Goal: Task Accomplishment & Management: Manage account settings

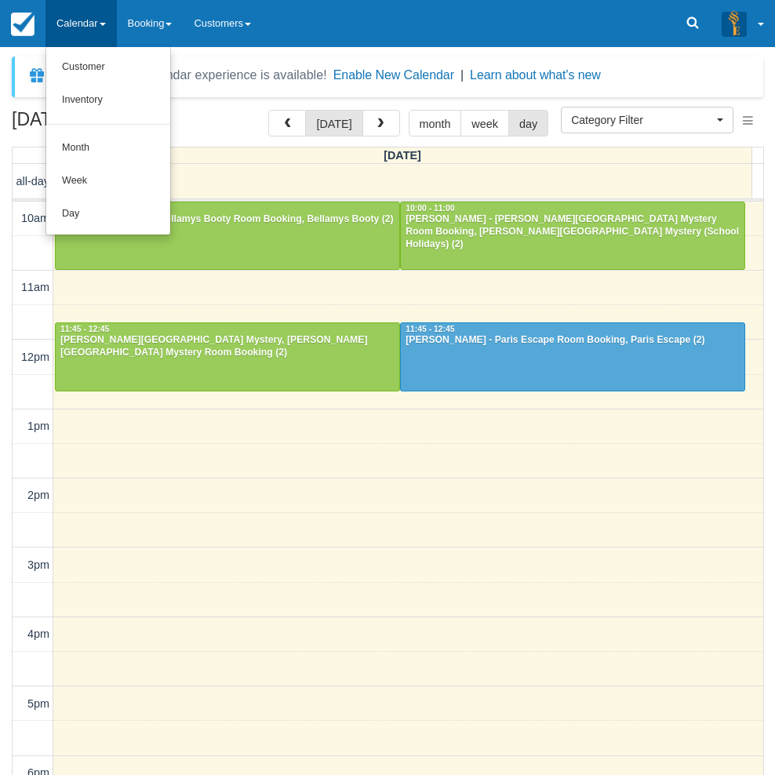
select select
click at [79, 214] on link "Day" at bounding box center [108, 214] width 124 height 33
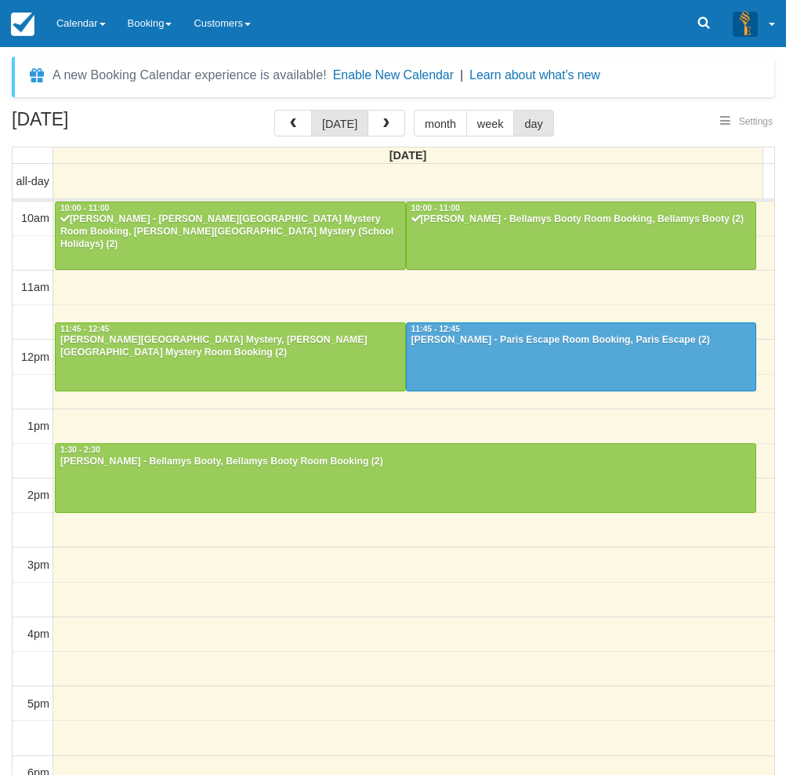
select select
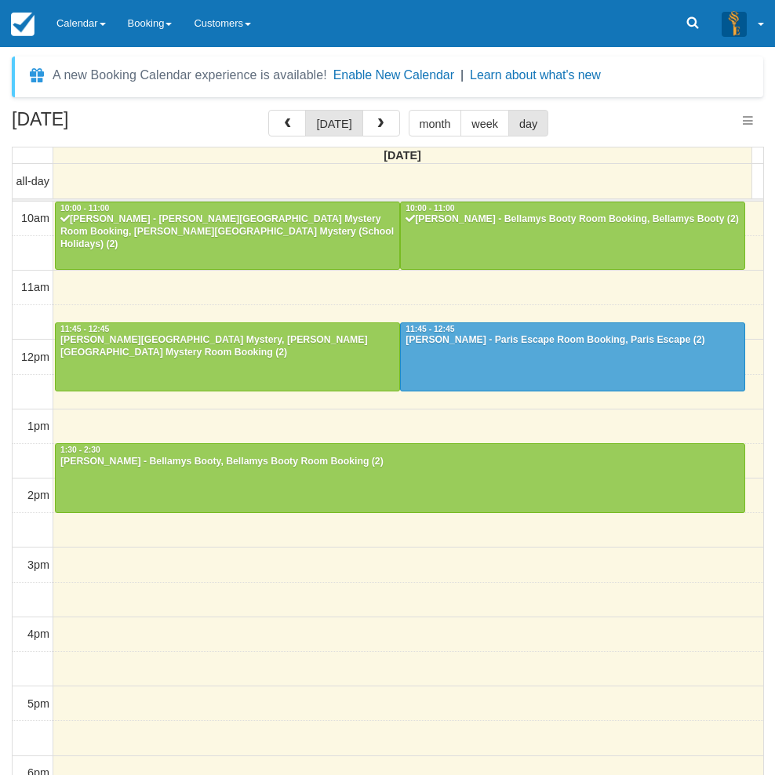
scroll to position [70, 0]
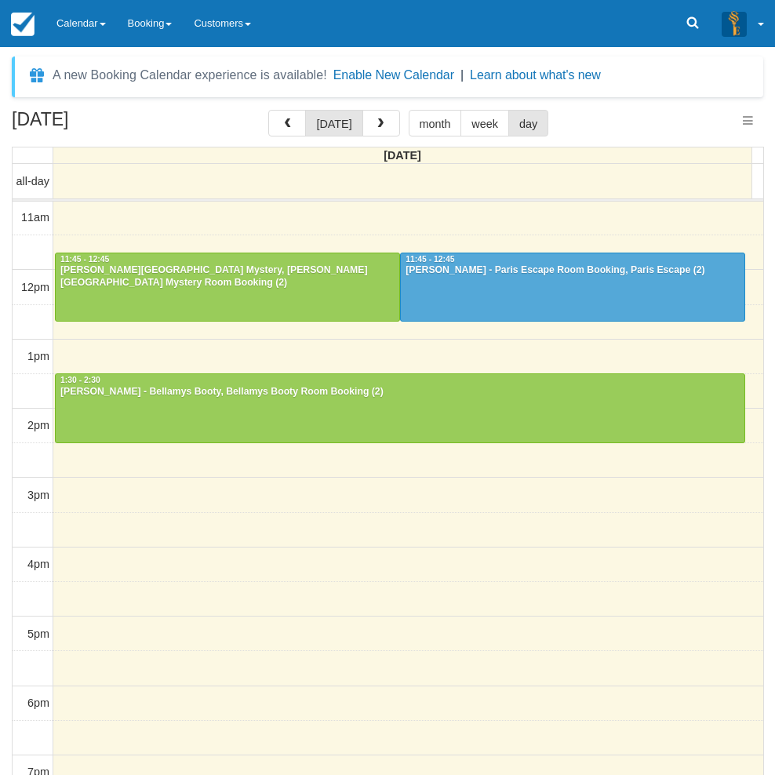
select select
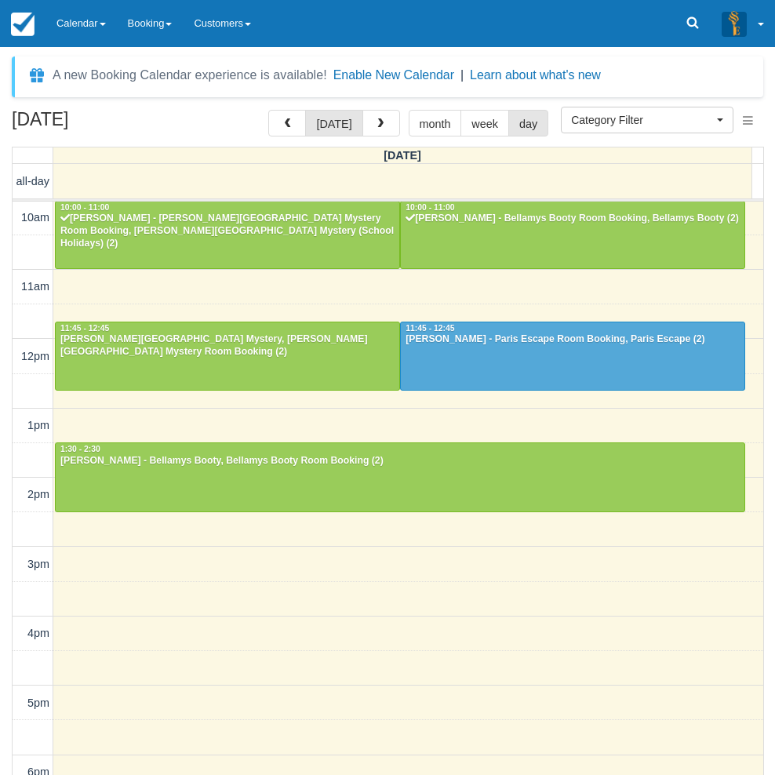
scroll to position [0, 0]
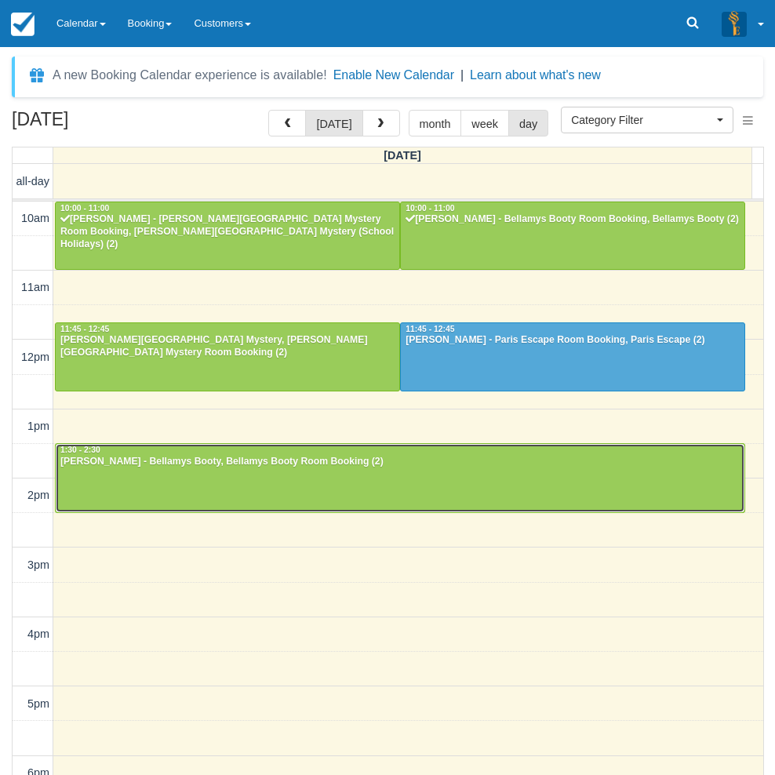
click at [180, 483] on div at bounding box center [400, 477] width 688 height 67
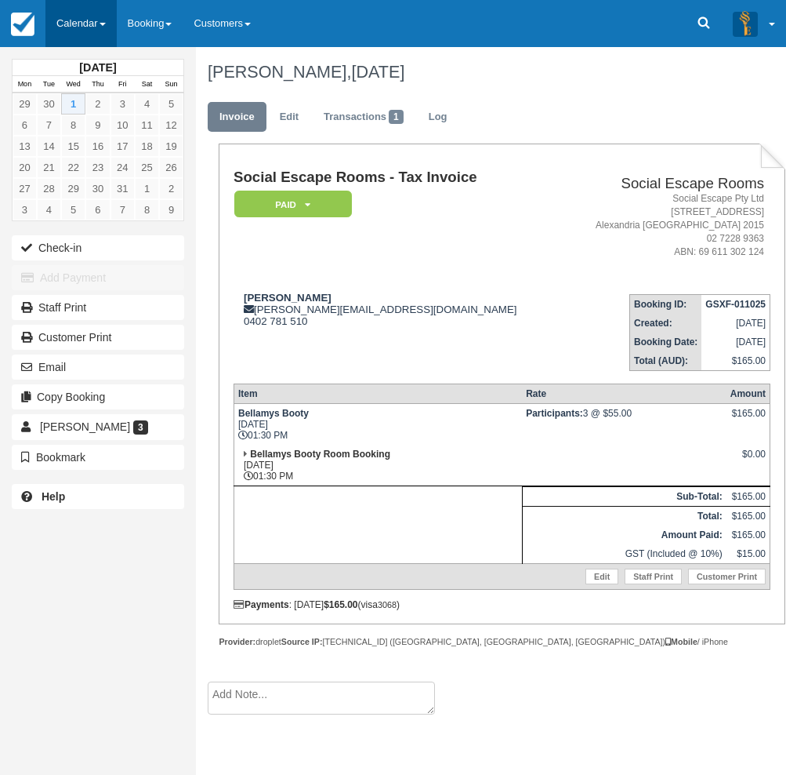
click at [79, 16] on link "Calendar" at bounding box center [80, 23] width 71 height 47
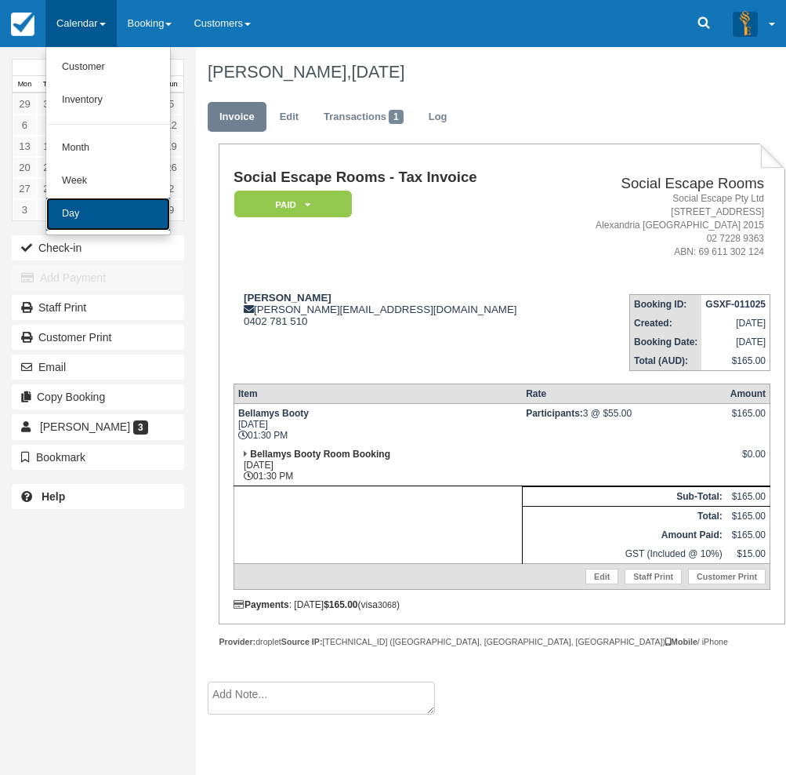
click at [87, 220] on link "Day" at bounding box center [108, 214] width 124 height 33
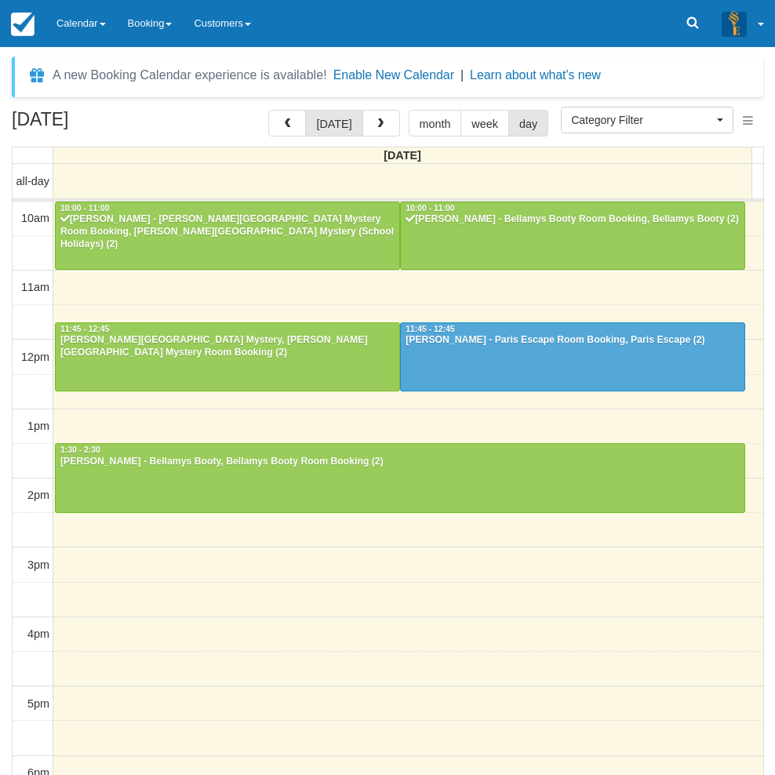
select select
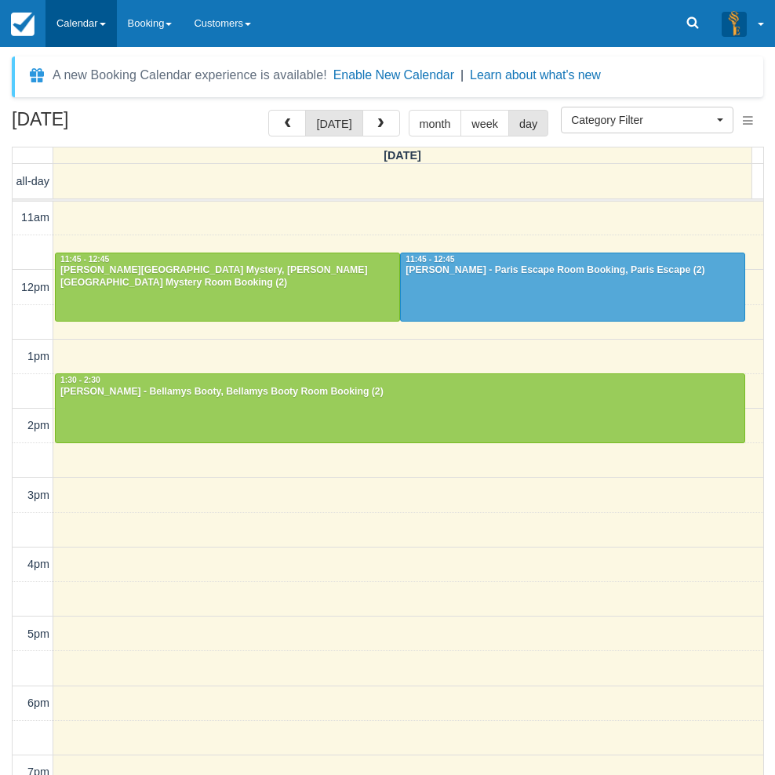
click at [62, 16] on link "Calendar" at bounding box center [80, 23] width 71 height 47
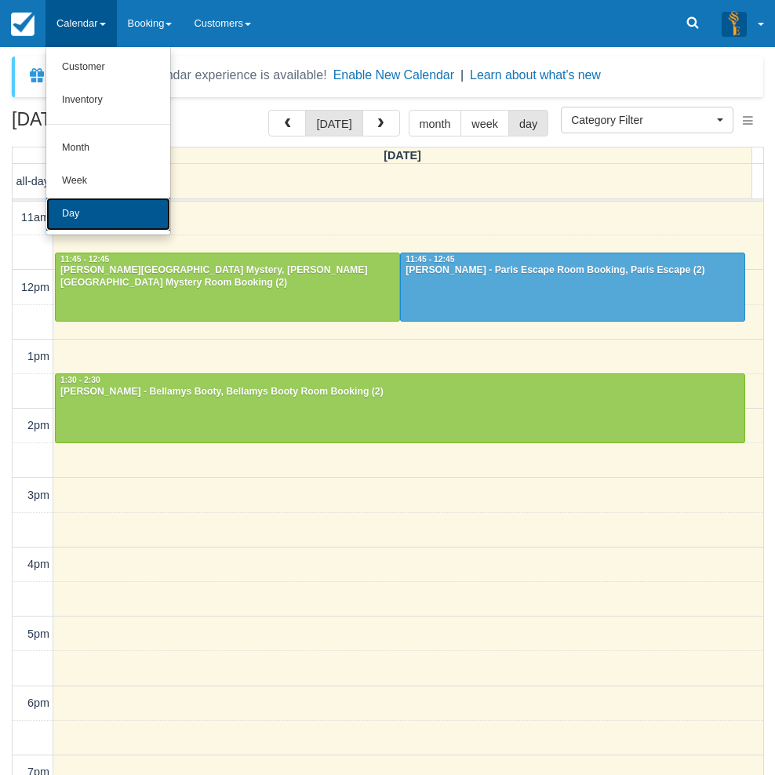
click at [70, 216] on link "Day" at bounding box center [108, 214] width 124 height 33
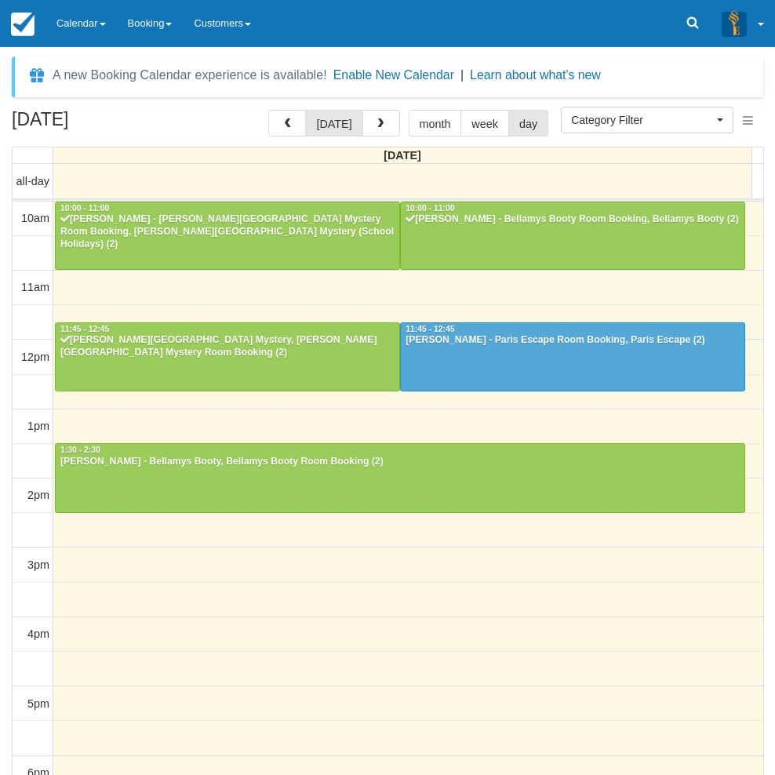
select select
